Goal: Answer question/provide support: Share knowledge or assist other users

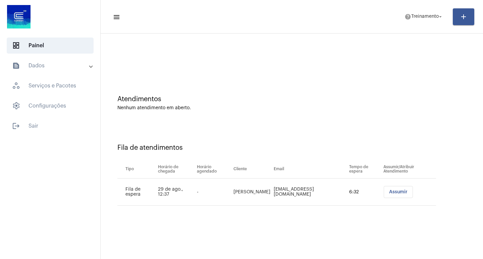
click at [392, 192] on span "Assumir" at bounding box center [398, 192] width 18 height 5
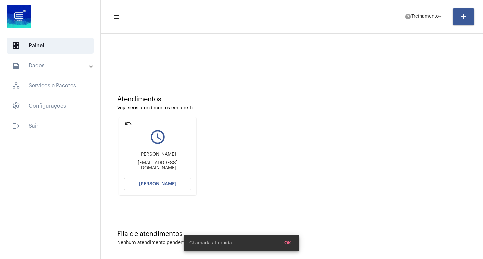
click at [166, 183] on span "[PERSON_NAME]" at bounding box center [158, 184] width 38 height 5
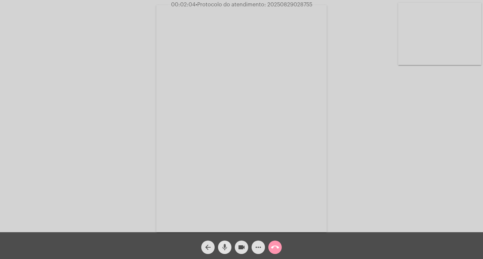
click at [224, 243] on mat-icon "mic" at bounding box center [224, 247] width 8 height 8
click at [221, 240] on div "mic_off" at bounding box center [224, 245] width 17 height 17
click at [221, 249] on mat-icon "mic" at bounding box center [224, 247] width 8 height 8
click at [221, 249] on mat-icon "mic_off" at bounding box center [224, 247] width 8 height 8
click at [221, 249] on mat-icon "mic" at bounding box center [224, 247] width 8 height 8
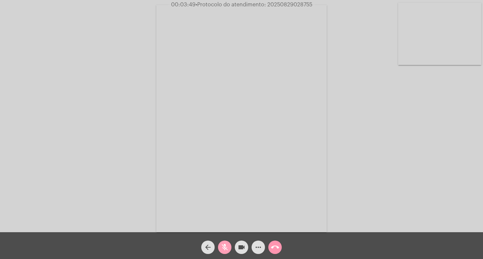
click at [229, 245] on button "mic_off" at bounding box center [224, 247] width 13 height 13
click at [258, 249] on mat-icon "more_horiz" at bounding box center [258, 247] width 8 height 8
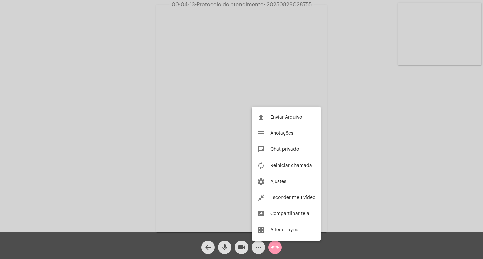
click at [360, 185] on div at bounding box center [241, 129] width 483 height 259
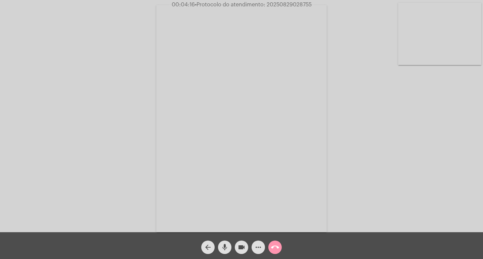
click at [257, 246] on mat-icon "more_horiz" at bounding box center [258, 247] width 8 height 8
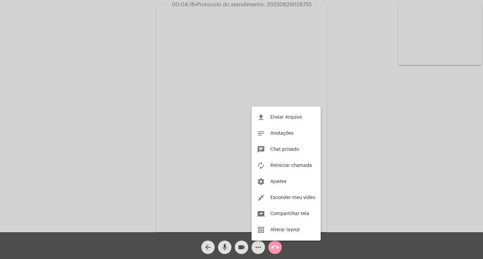
click at [33, 102] on div at bounding box center [241, 129] width 483 height 259
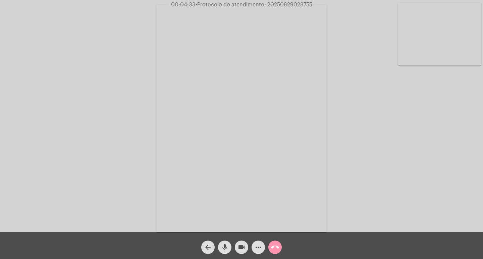
click at [227, 247] on mat-icon "mic" at bounding box center [224, 247] width 8 height 8
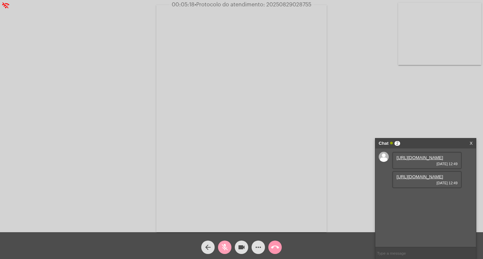
click at [223, 250] on mat-icon "mic_off" at bounding box center [224, 247] width 8 height 8
click at [420, 160] on link "[URL][DOMAIN_NAME]" at bounding box center [419, 157] width 47 height 5
click at [407, 179] on link "[URL][DOMAIN_NAME]" at bounding box center [419, 176] width 47 height 5
click at [227, 244] on mat-icon "mic" at bounding box center [224, 247] width 8 height 8
click at [224, 252] on span "mic_off" at bounding box center [224, 247] width 8 height 13
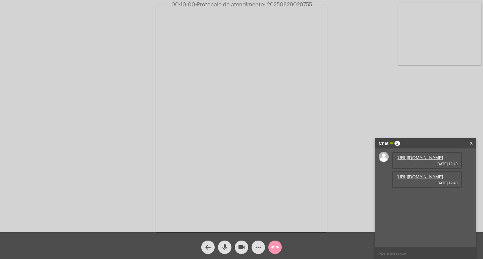
click at [224, 248] on mat-icon "mic" at bounding box center [224, 247] width 8 height 8
click at [435, 179] on link "[URL][DOMAIN_NAME]" at bounding box center [419, 176] width 47 height 5
click at [226, 248] on mat-icon "mic_off" at bounding box center [224, 247] width 8 height 8
click at [227, 251] on mat-icon "mic" at bounding box center [224, 247] width 8 height 8
click at [222, 245] on mat-icon "mic_off" at bounding box center [224, 247] width 8 height 8
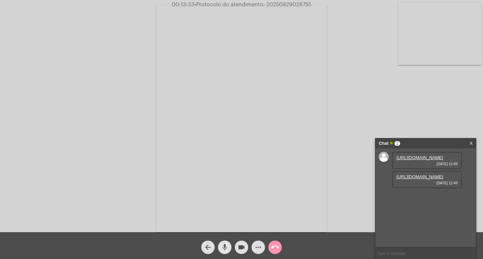
click at [219, 243] on button "mic" at bounding box center [224, 247] width 13 height 13
click at [223, 244] on mat-icon "mic_off" at bounding box center [224, 247] width 8 height 8
click at [223, 245] on mat-icon "mic" at bounding box center [224, 247] width 8 height 8
click at [225, 247] on mat-icon "mic_off" at bounding box center [224, 247] width 8 height 8
click at [224, 243] on mat-icon "mic" at bounding box center [224, 247] width 8 height 8
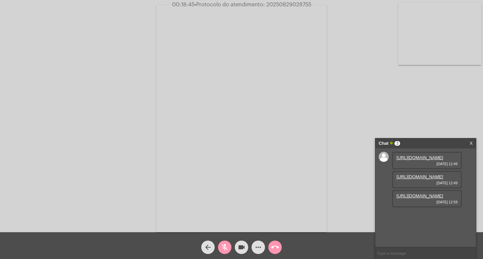
scroll to position [6, 0]
click at [417, 198] on link "[URL][DOMAIN_NAME]" at bounding box center [419, 195] width 47 height 5
click at [226, 251] on mat-icon "mic_off" at bounding box center [224, 247] width 8 height 8
click at [227, 250] on mat-icon "mic" at bounding box center [224, 247] width 8 height 8
click at [227, 250] on mat-icon "mic_off" at bounding box center [224, 247] width 8 height 8
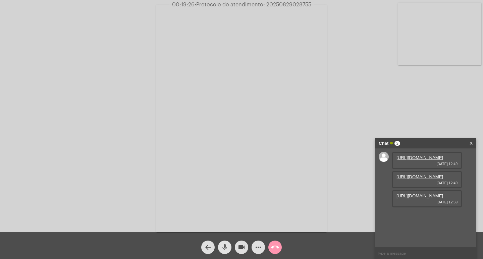
click at [227, 250] on mat-icon "mic" at bounding box center [224, 247] width 8 height 8
click at [257, 246] on mat-icon "more_horiz" at bounding box center [258, 247] width 8 height 8
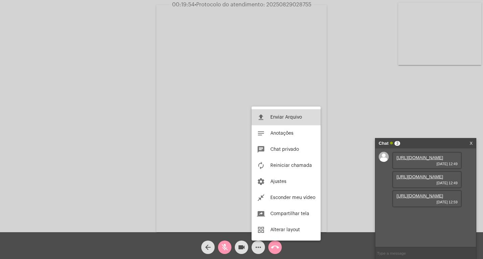
click at [267, 116] on button "file_upload Enviar Arquivo" at bounding box center [285, 117] width 69 height 16
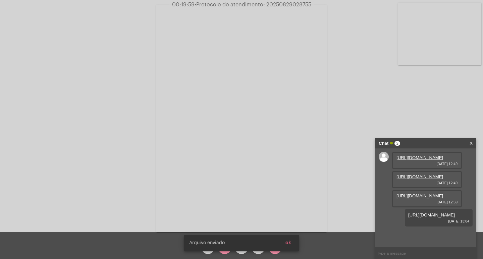
scroll to position [40, 0]
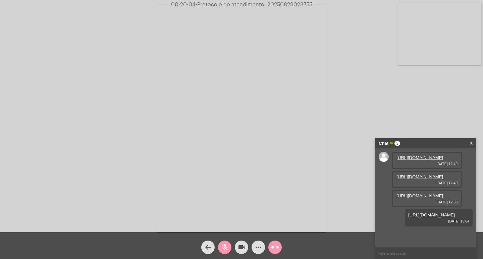
click at [227, 245] on mat-icon "mic_off" at bounding box center [224, 247] width 8 height 8
click at [219, 245] on button "mic" at bounding box center [224, 247] width 13 height 13
click at [224, 251] on mat-icon "mic_off" at bounding box center [224, 247] width 8 height 8
click at [274, 4] on span "• Protocolo do atendimento: 20250829028755" at bounding box center [252, 4] width 117 height 5
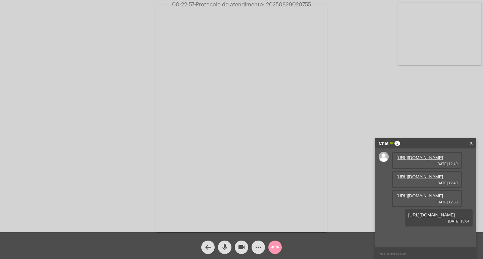
copy span "20250829028755"
click at [297, 88] on video at bounding box center [241, 118] width 170 height 227
click at [173, 88] on video at bounding box center [112, 117] width 170 height 227
click at [278, 247] on mat-icon "call_end" at bounding box center [275, 247] width 8 height 8
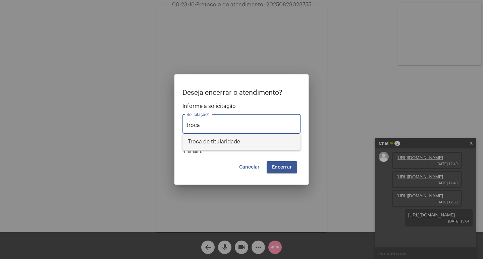
click at [208, 146] on span "Troca de titularidade" at bounding box center [241, 142] width 107 height 16
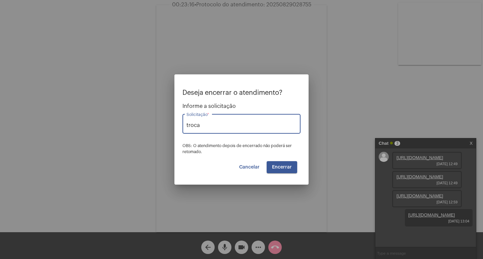
type input "Troca de titularidade"
click at [280, 165] on span "Encerrar" at bounding box center [282, 167] width 20 height 5
